Goal: Find specific page/section: Find specific page/section

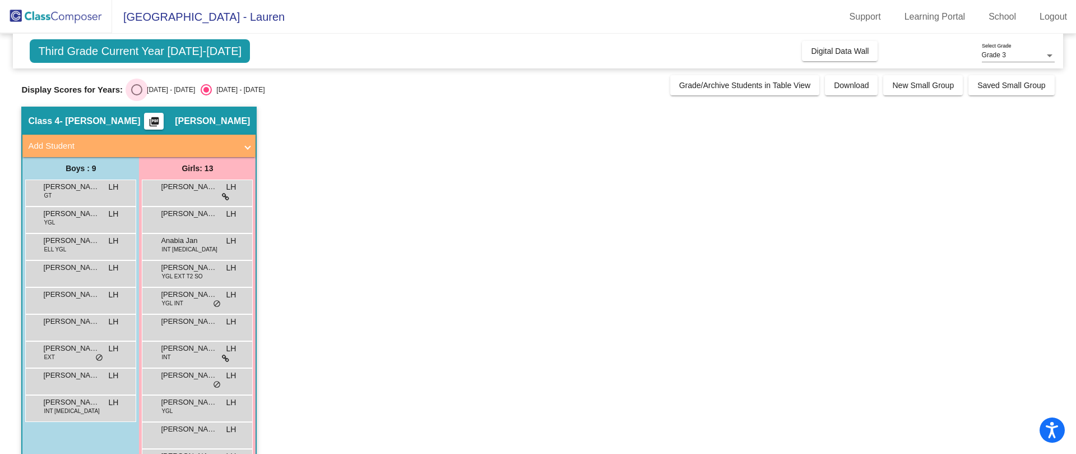
click at [135, 88] on div "Select an option" at bounding box center [136, 89] width 11 height 11
click at [136, 95] on input "[DATE] - [DATE]" at bounding box center [136, 95] width 1 height 1
radio input "true"
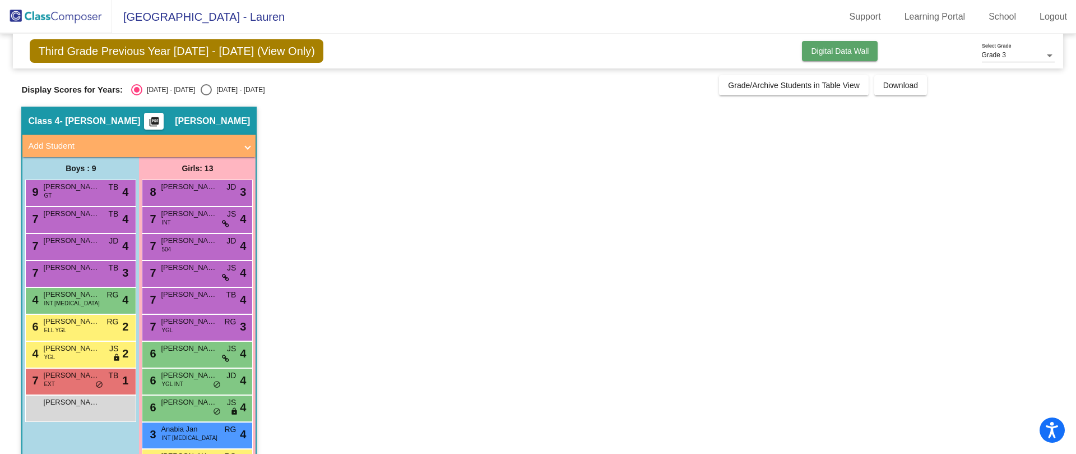
click at [864, 43] on button "Digital Data Wall" at bounding box center [840, 51] width 76 height 20
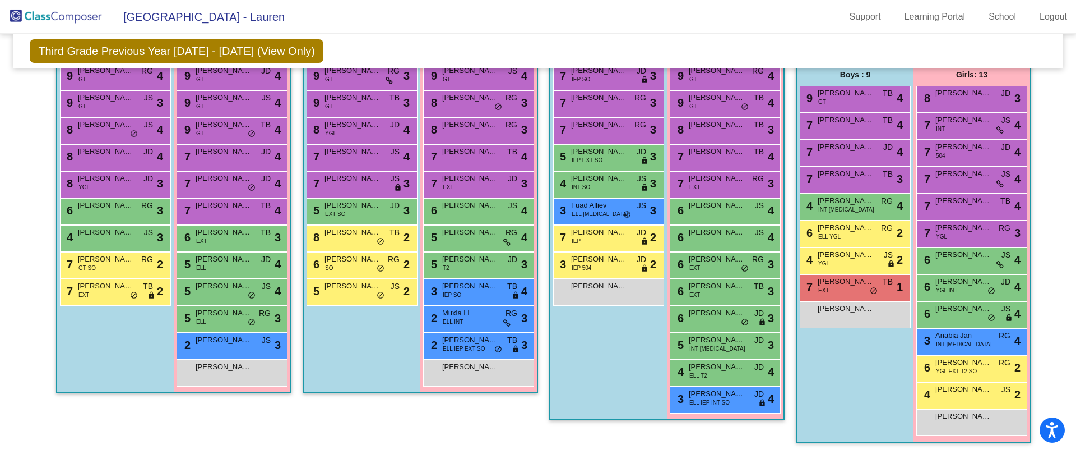
scroll to position [202, 0]
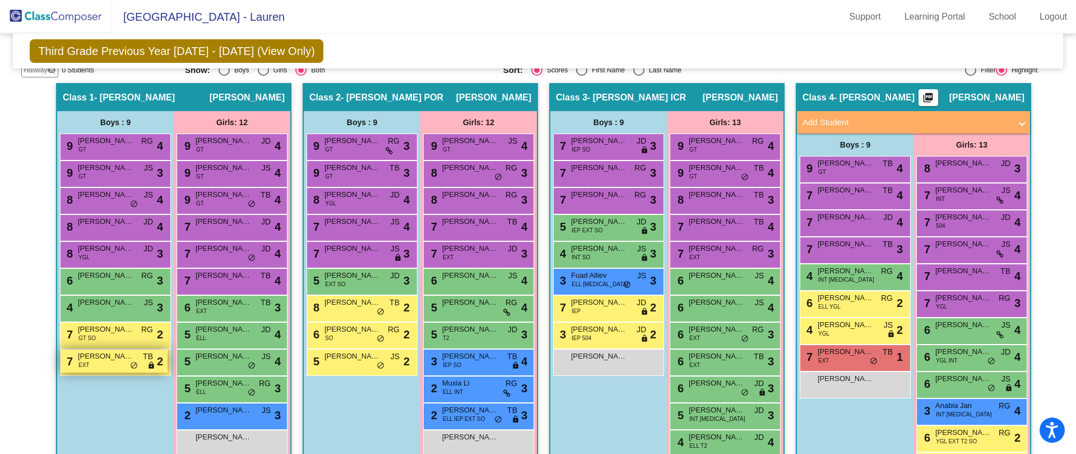
click at [124, 363] on div "7 [PERSON_NAME] EXT TB lock do_not_disturb_alt 2" at bounding box center [114, 360] width 107 height 23
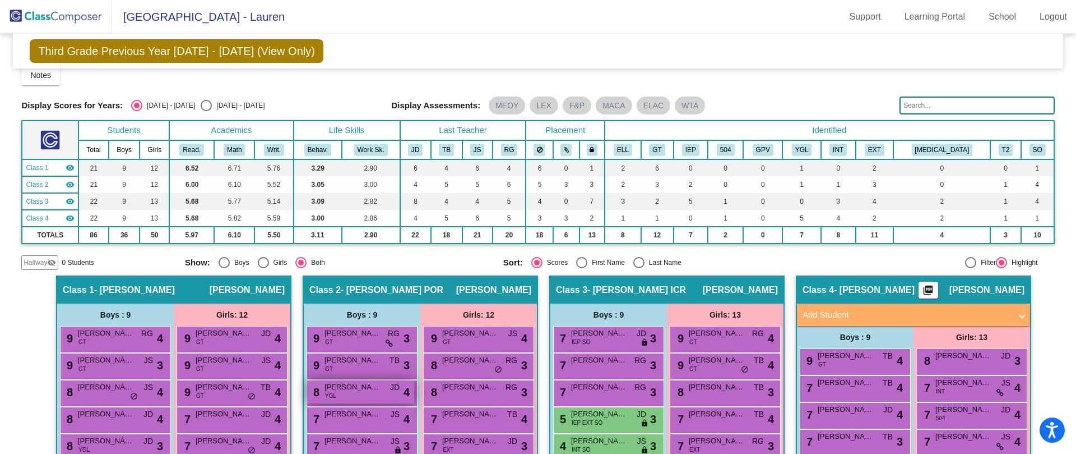
scroll to position [0, 0]
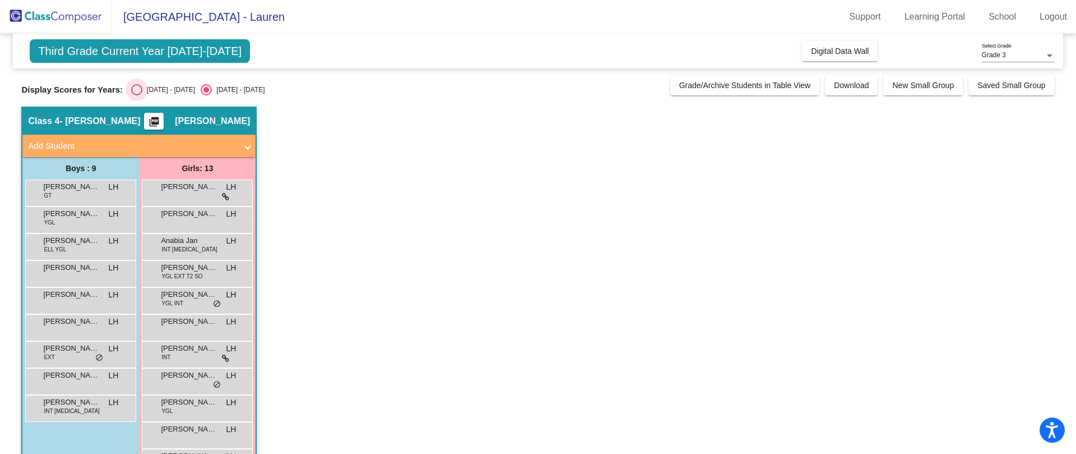
click at [140, 89] on div "Select an option" at bounding box center [136, 89] width 11 height 11
click at [137, 95] on input "[DATE] - [DATE]" at bounding box center [136, 95] width 1 height 1
radio input "true"
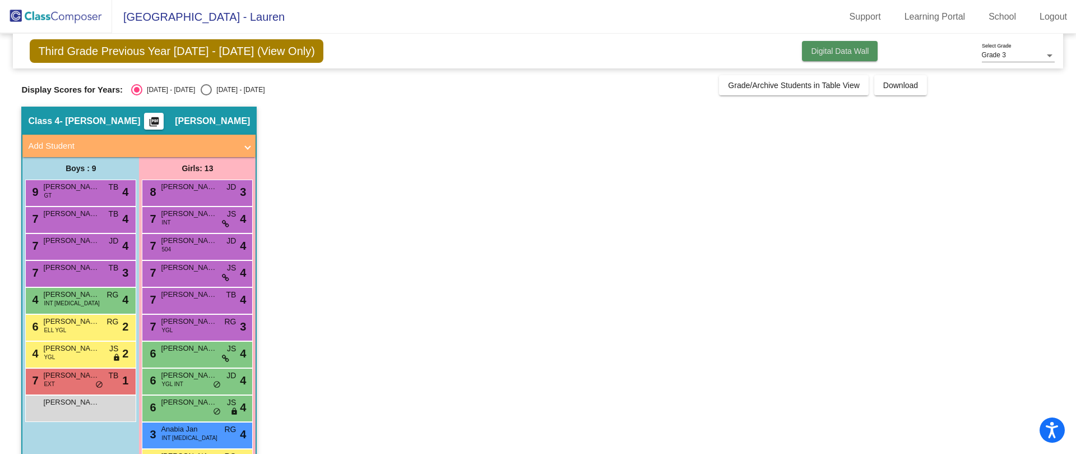
click at [849, 44] on button "Digital Data Wall" at bounding box center [840, 51] width 76 height 20
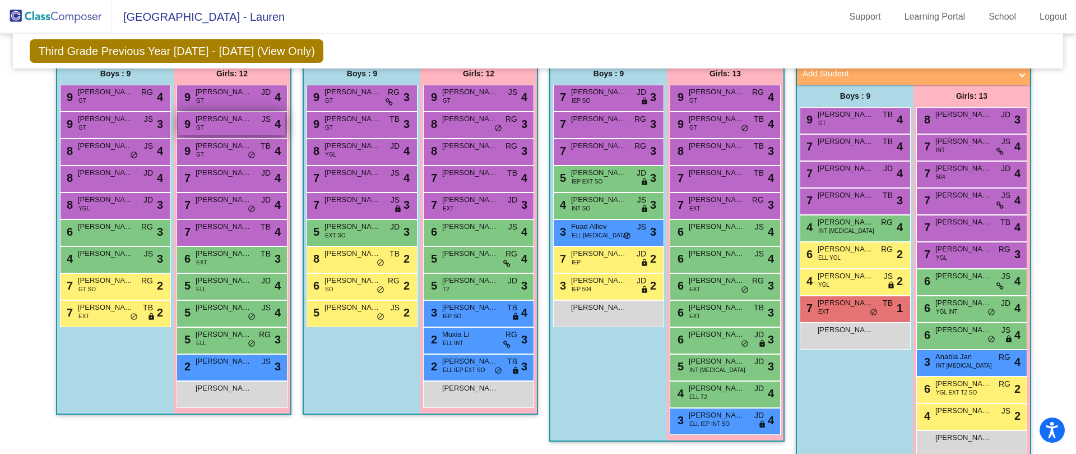
scroll to position [272, 0]
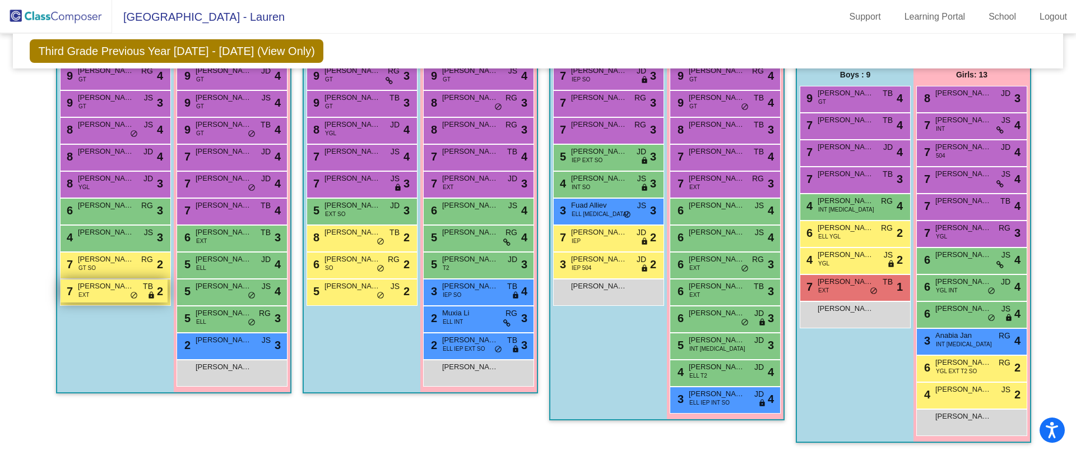
click at [107, 293] on div "7 [PERSON_NAME] EXT TB lock do_not_disturb_alt 2" at bounding box center [114, 290] width 107 height 23
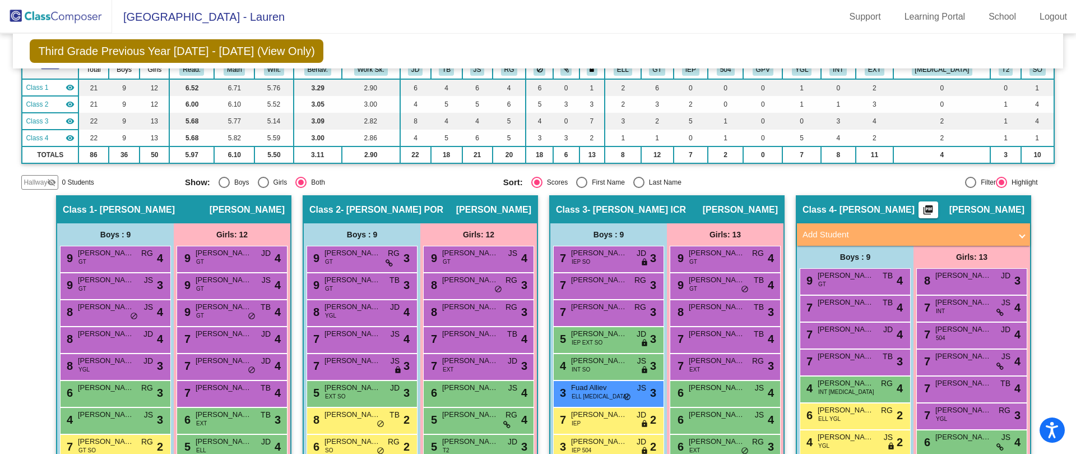
scroll to position [210, 0]
